Goal: Check status: Check status

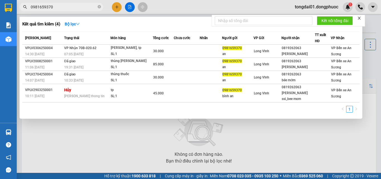
drag, startPoint x: 99, startPoint y: 5, endPoint x: 91, endPoint y: 8, distance: 8.6
click at [99, 6] on icon "close-circle" at bounding box center [99, 6] width 3 height 3
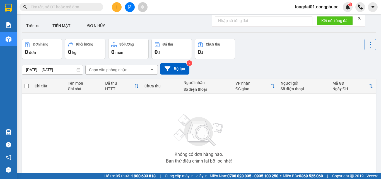
click at [80, 8] on input "text" at bounding box center [64, 7] width 66 height 6
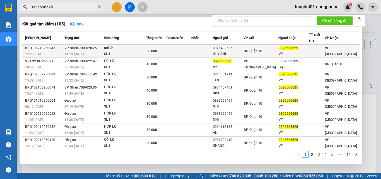
type input "0326506625"
click at [88, 53] on div "14:59 [DATE]" at bounding box center [83, 54] width 39 height 6
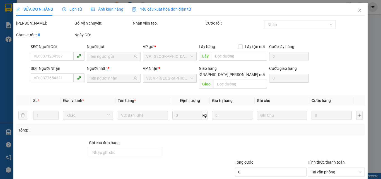
type input "0976483535"
type input "HUY ANH"
type input "0326506625"
type input "VY"
type input "30.000"
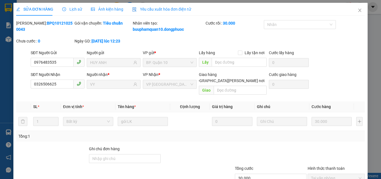
click at [73, 9] on span "Lịch sử" at bounding box center [72, 9] width 20 height 4
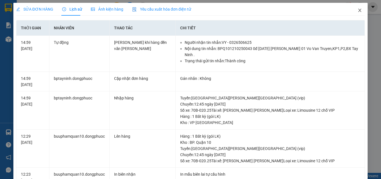
click at [355, 13] on span "Close" at bounding box center [360, 11] width 16 height 16
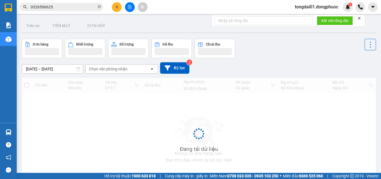
click at [76, 9] on input "0326506625" at bounding box center [64, 7] width 66 height 6
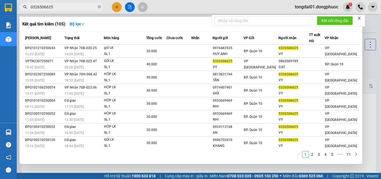
click at [76, 9] on input "0326506625" at bounding box center [64, 7] width 66 height 6
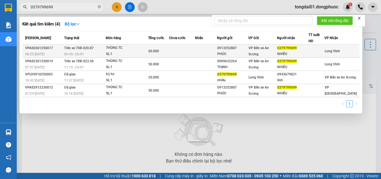
type input "0379799699"
click at [85, 50] on span "Trên xe 70B-020.87" at bounding box center [79, 48] width 30 height 4
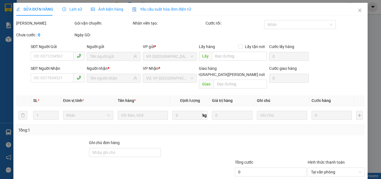
type input "0913252887"
type input "PHÚC"
type input "0379799699"
type input "NHIỀU"
type input "60.000"
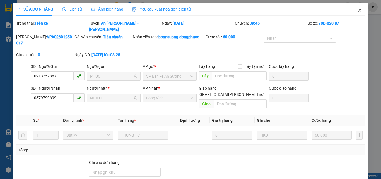
click at [357, 9] on icon "close" at bounding box center [359, 10] width 4 height 4
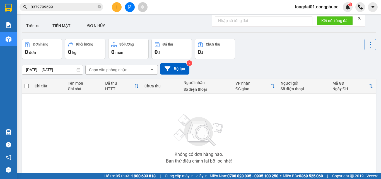
click at [79, 10] on span "0379799699" at bounding box center [62, 7] width 84 height 8
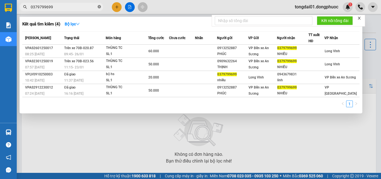
click at [99, 6] on icon "close-circle" at bounding box center [99, 6] width 3 height 3
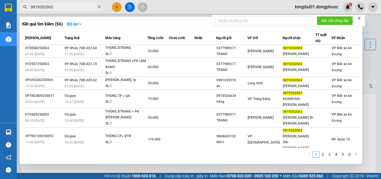
type input "0819262063"
click at [356, 155] on icon "right" at bounding box center [355, 153] width 3 height 3
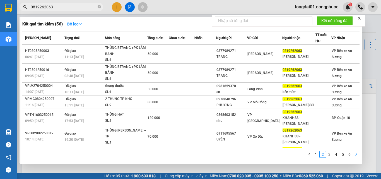
click at [356, 155] on icon "right" at bounding box center [355, 153] width 3 height 3
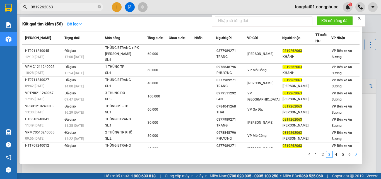
click at [355, 155] on icon "right" at bounding box center [356, 153] width 2 height 3
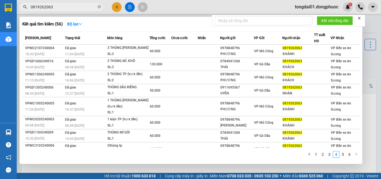
click at [354, 155] on icon "right" at bounding box center [355, 153] width 3 height 3
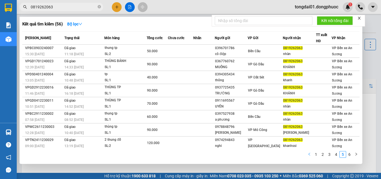
click at [309, 152] on icon "left" at bounding box center [308, 153] width 3 height 3
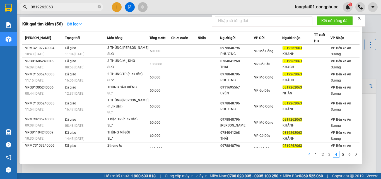
click at [309, 152] on div "[PERSON_NAME] thái Món hàng Tổng [PERSON_NAME] [PERSON_NAME] Người gửi VP Gửi N…" at bounding box center [190, 96] width 337 height 130
click at [309, 152] on icon "left" at bounding box center [308, 153] width 3 height 3
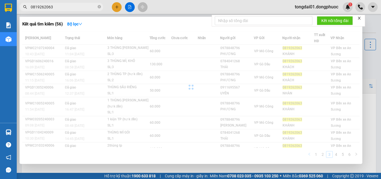
click at [309, 152] on div "[PERSON_NAME] thái Món hàng Tổng [PERSON_NAME] [PERSON_NAME] Người gửi VP Gửi N…" at bounding box center [190, 96] width 337 height 130
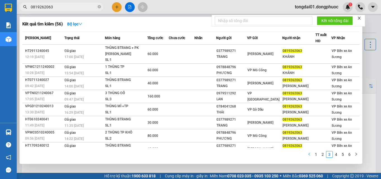
click at [309, 152] on icon "left" at bounding box center [308, 153] width 3 height 3
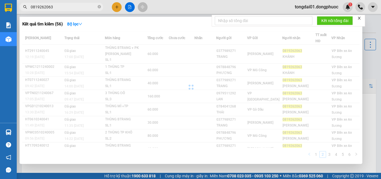
click at [309, 153] on div "[PERSON_NAME] thái Món hàng Tổng [PERSON_NAME] [PERSON_NAME] Người gửi VP Gửi N…" at bounding box center [190, 96] width 337 height 130
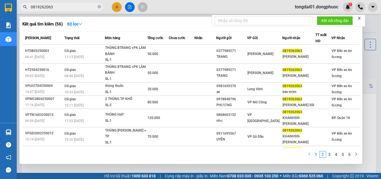
click at [310, 153] on icon "left" at bounding box center [308, 153] width 3 height 3
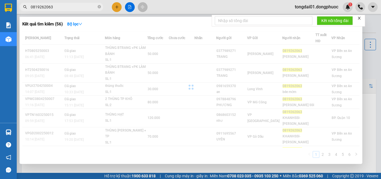
click at [310, 154] on div "Mã ĐH Trạng thái Món hàng Tổng [PERSON_NAME] [PERSON_NAME] Người gửi VP Gửi Ngư…" at bounding box center [190, 96] width 337 height 130
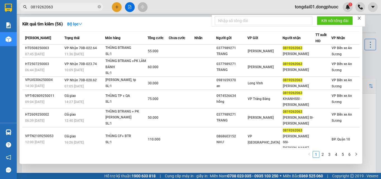
click at [99, 5] on span at bounding box center [99, 6] width 3 height 5
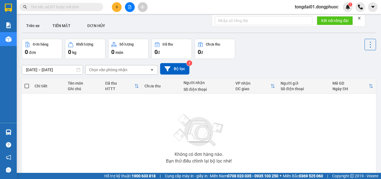
click at [68, 7] on input "text" at bounding box center [64, 7] width 66 height 6
